Goal: Task Accomplishment & Management: Complete application form

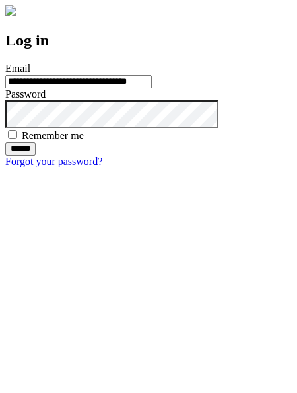
type input "**********"
click at [36, 156] on input "******" at bounding box center [20, 149] width 30 height 13
